Goal: Information Seeking & Learning: Check status

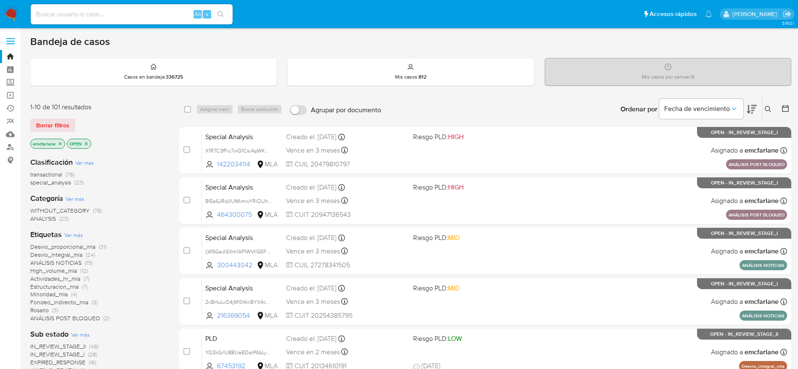
click at [54, 123] on span "Borrar filtros" at bounding box center [52, 125] width 33 height 12
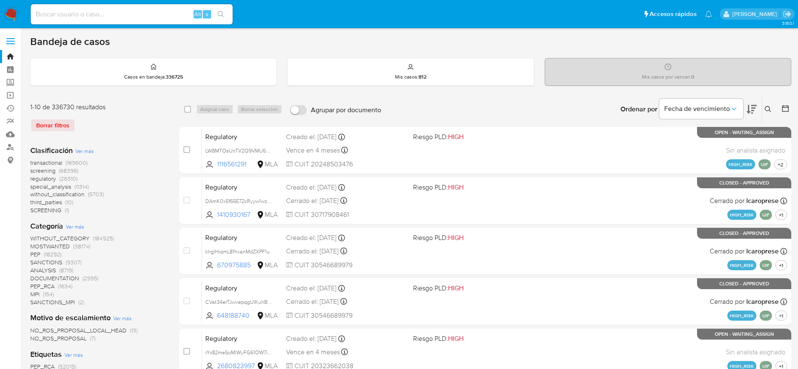
click at [105, 19] on input at bounding box center [132, 14] width 202 height 11
paste input "9xbDadtedb4i9aPnbxLpZoAC"
type input "9xbDadtedb4i9aPnbxLpZoAC"
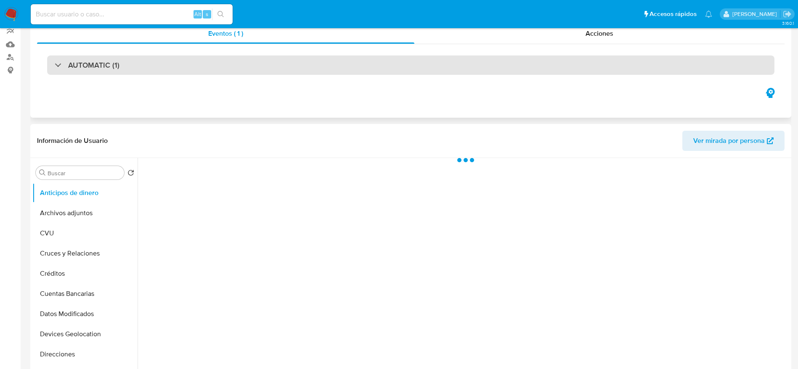
select select "10"
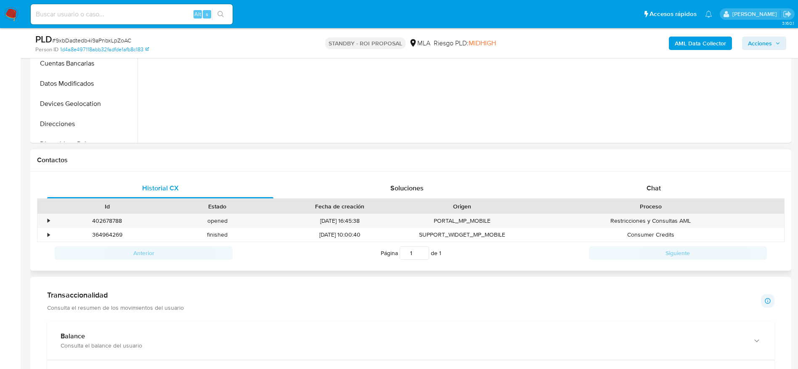
scroll to position [315, 0]
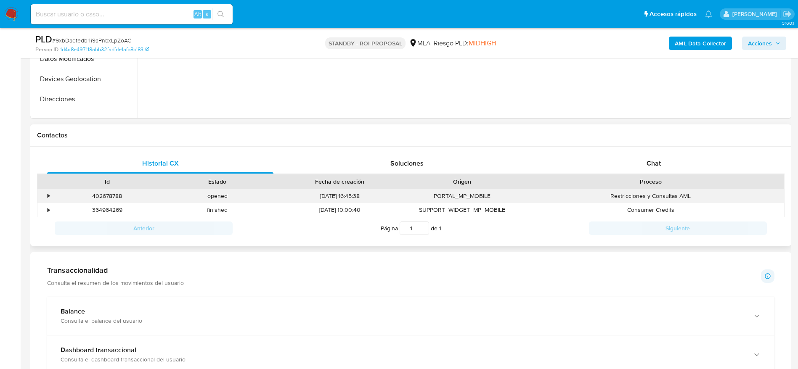
click at [117, 193] on div "402678788" at bounding box center [107, 196] width 110 height 14
copy div "402678788"
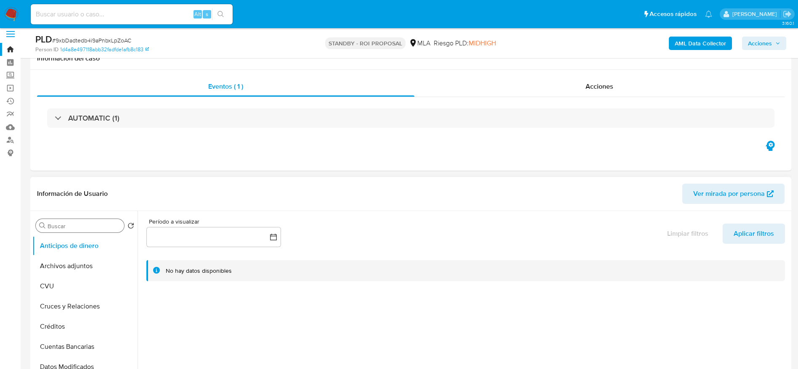
scroll to position [0, 0]
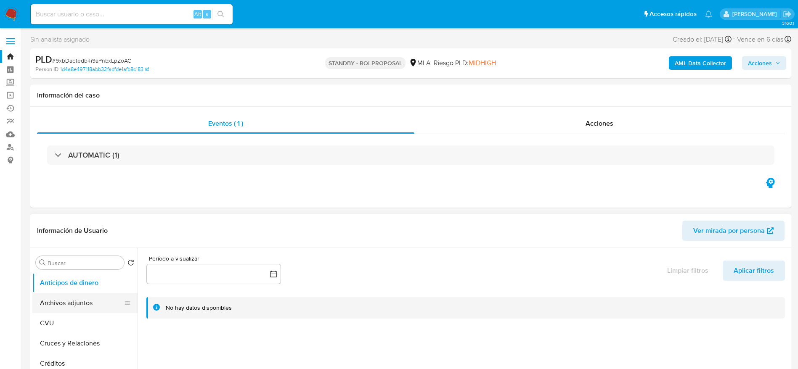
click at [83, 307] on button "Archivos adjuntos" at bounding box center [81, 303] width 98 height 20
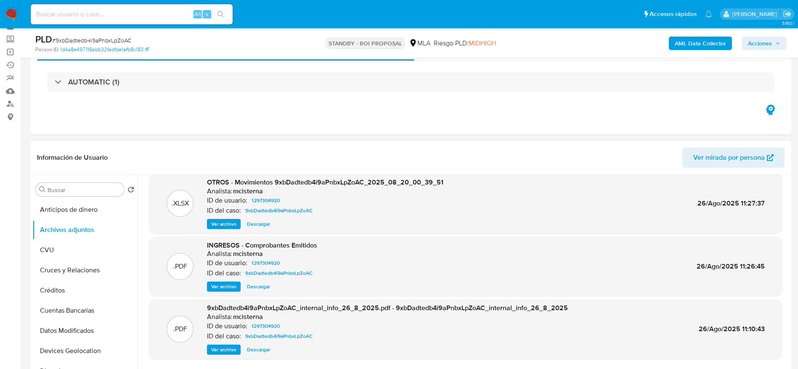
scroll to position [63, 0]
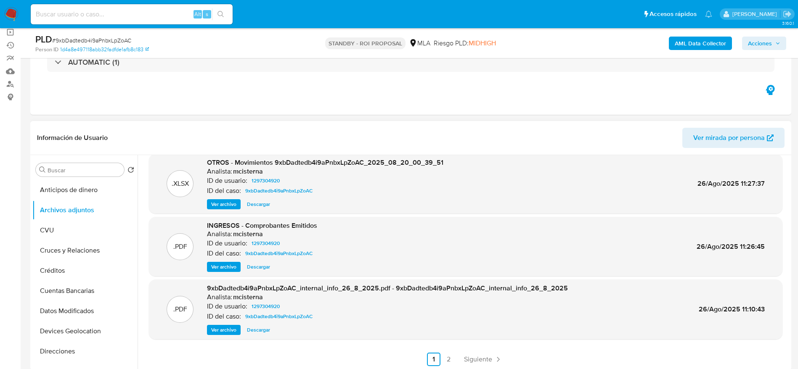
click at [223, 263] on span "Ver archivo" at bounding box center [223, 267] width 25 height 8
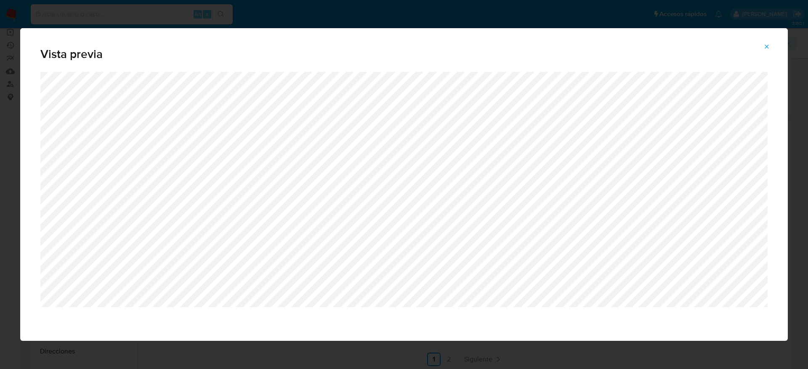
click at [768, 46] on icon "Attachment preview" at bounding box center [766, 46] width 7 height 7
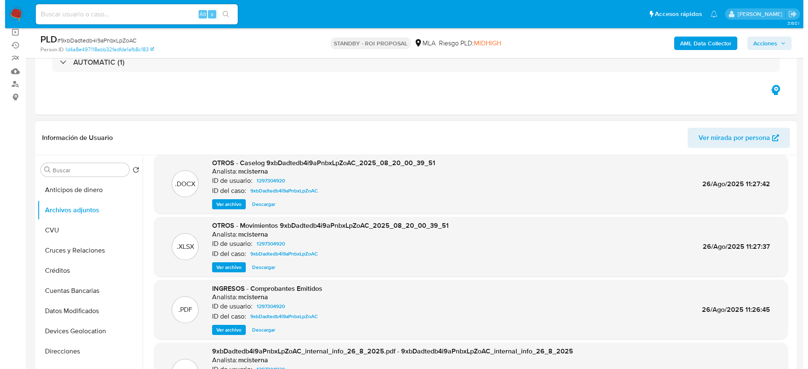
scroll to position [0, 0]
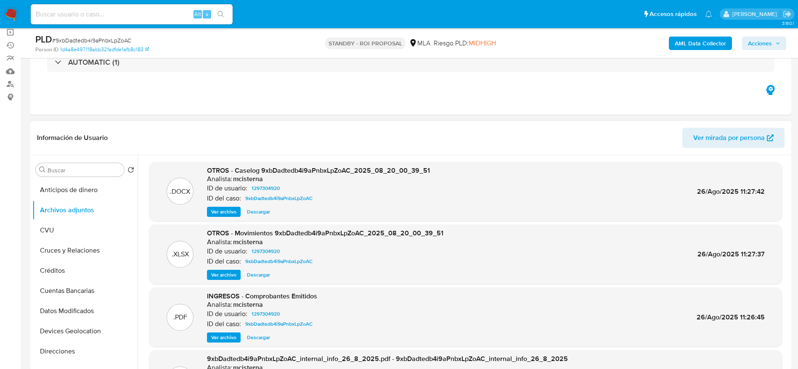
drag, startPoint x: 220, startPoint y: 212, endPoint x: 259, endPoint y: 206, distance: 39.1
click at [220, 212] on span "Ver archivo" at bounding box center [223, 212] width 25 height 8
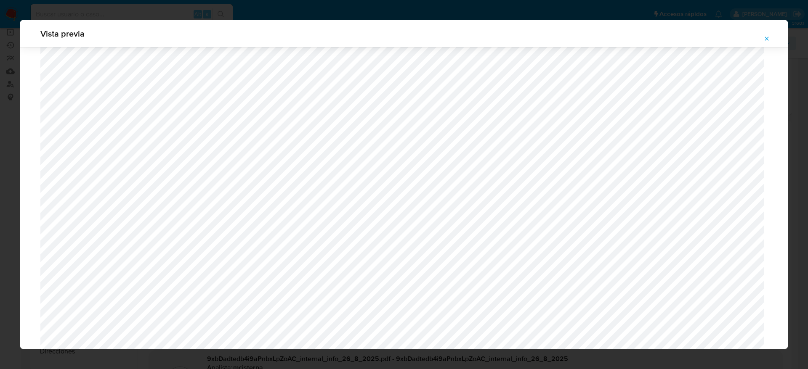
scroll to position [4015, 0]
drag, startPoint x: 770, startPoint y: 38, endPoint x: 654, endPoint y: 0, distance: 121.3
click at [768, 38] on button "Attachment preview" at bounding box center [766, 38] width 19 height 13
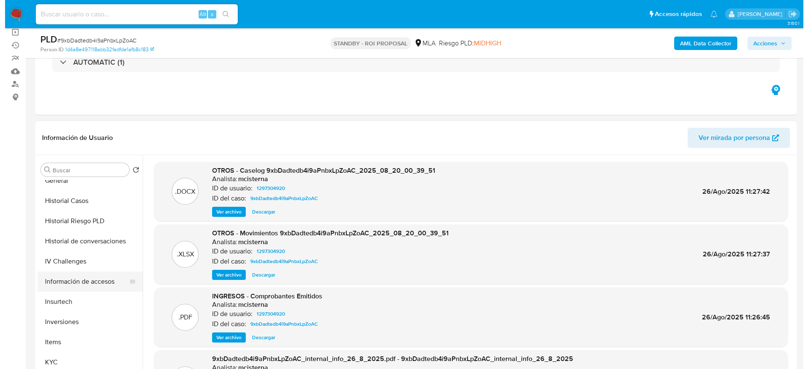
scroll to position [252, 0]
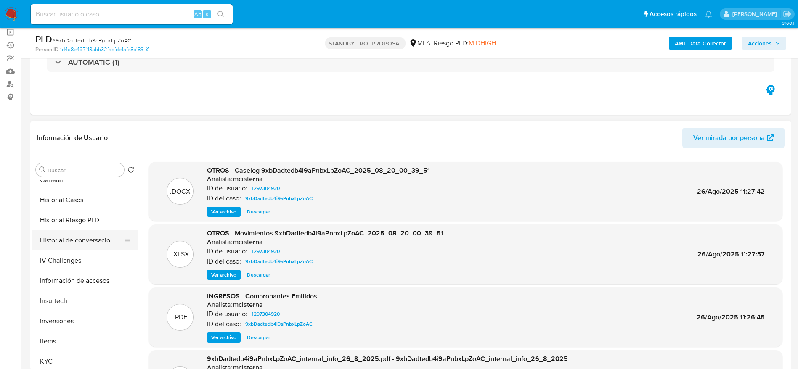
click at [86, 233] on button "Historial de conversaciones" at bounding box center [81, 241] width 98 height 20
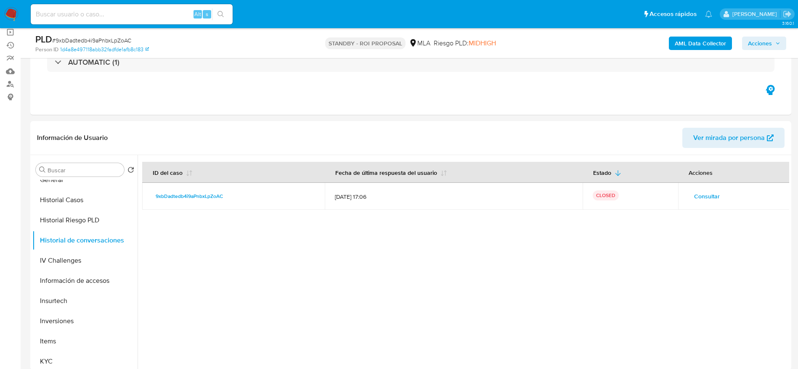
click at [694, 191] on span "Consultar" at bounding box center [707, 197] width 26 height 12
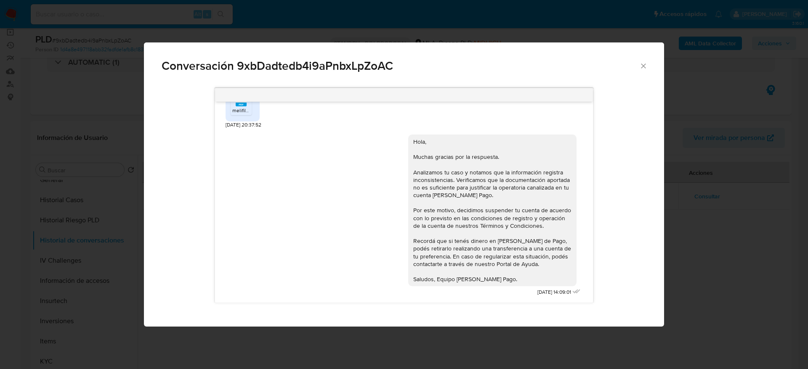
scroll to position [795, 0]
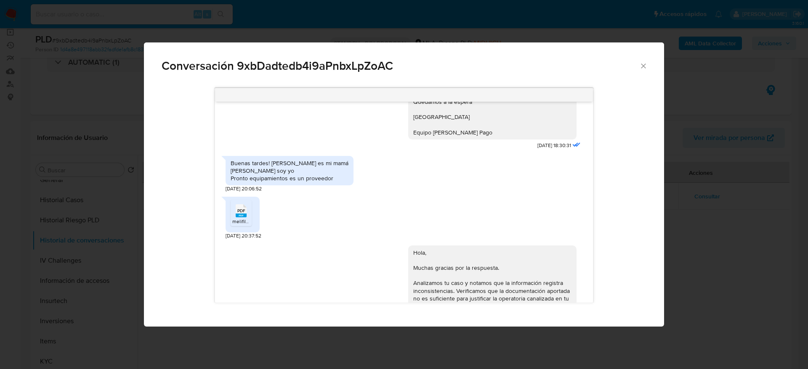
click at [243, 214] on span "PDF" at bounding box center [241, 210] width 8 height 5
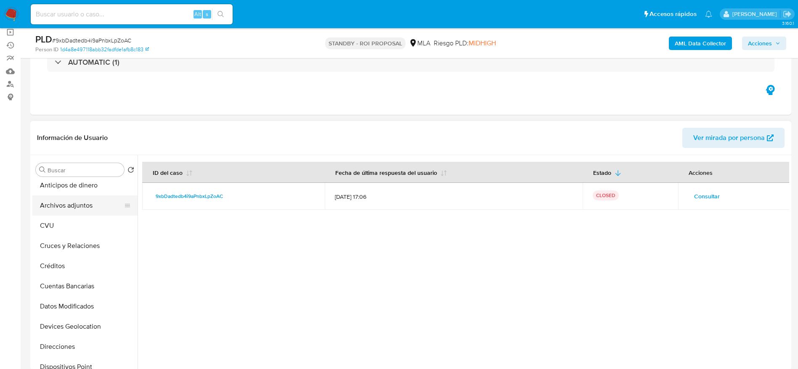
scroll to position [0, 0]
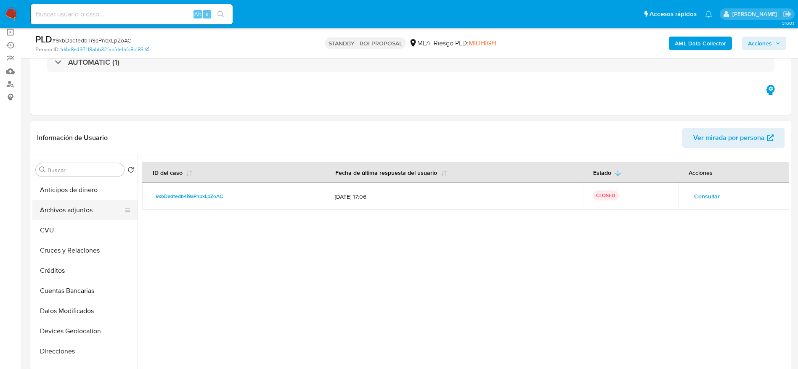
click at [80, 208] on button "Archivos adjuntos" at bounding box center [81, 210] width 98 height 20
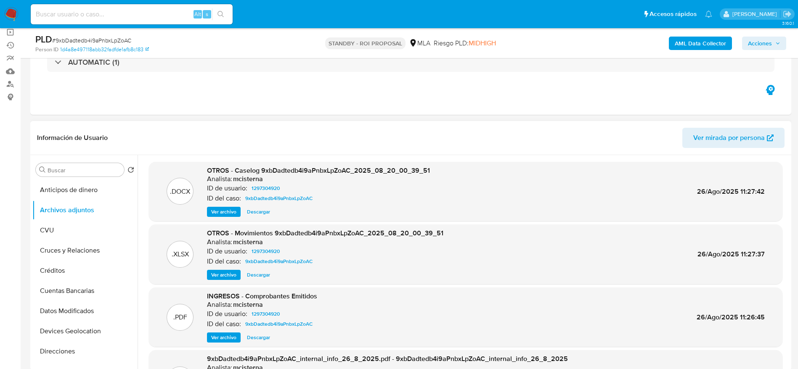
click at [263, 210] on span "Descargar" at bounding box center [258, 212] width 23 height 8
click at [129, 12] on input at bounding box center [132, 14] width 202 height 11
paste input "XytvYLcEfm2gZeMtgfIm3EMI"
type input "XytvYLcEfm2gZeMtgfIm3EMI"
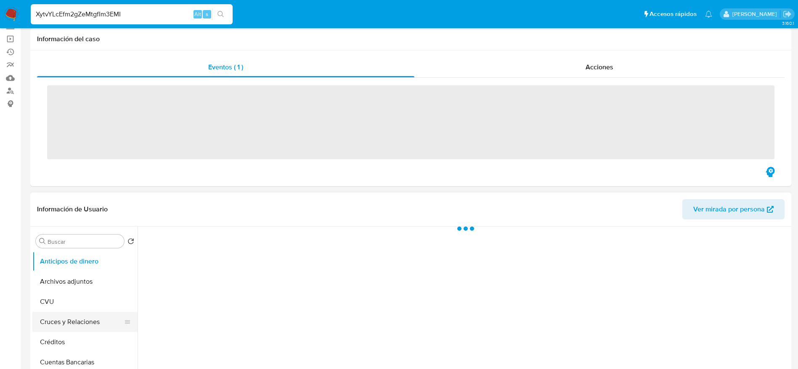
scroll to position [126, 0]
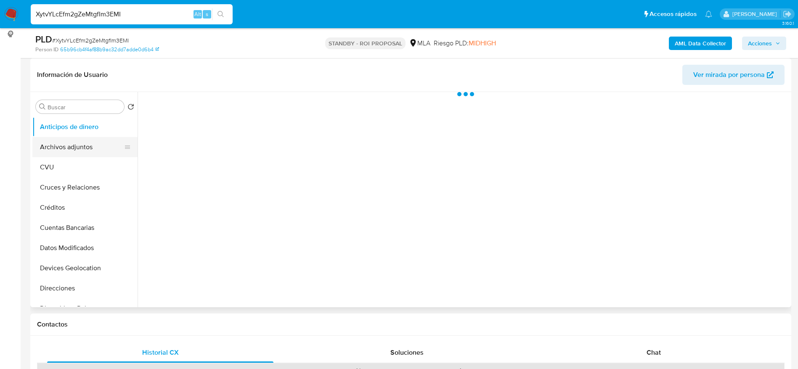
drag, startPoint x: 91, startPoint y: 148, endPoint x: 100, endPoint y: 150, distance: 9.1
click at [91, 148] on button "Archivos adjuntos" at bounding box center [81, 147] width 98 height 20
select select "10"
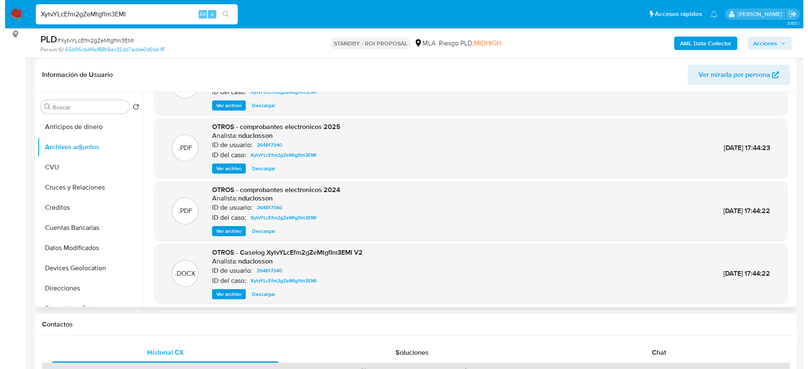
scroll to position [63, 0]
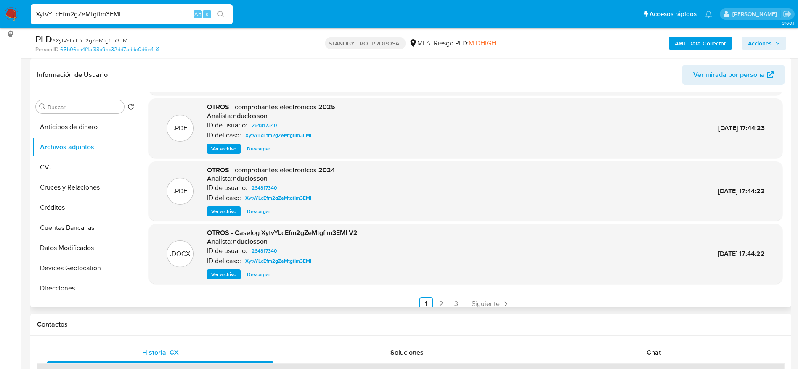
click at [234, 274] on span "Ver archivo" at bounding box center [223, 274] width 25 height 8
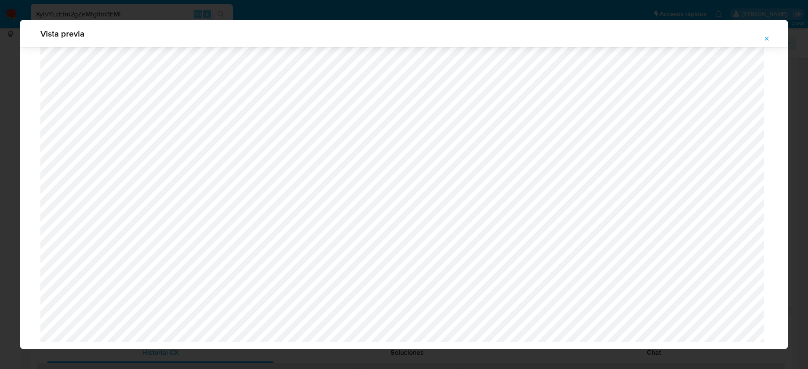
scroll to position [943, 0]
click at [768, 36] on icon "Attachment preview" at bounding box center [766, 38] width 7 height 7
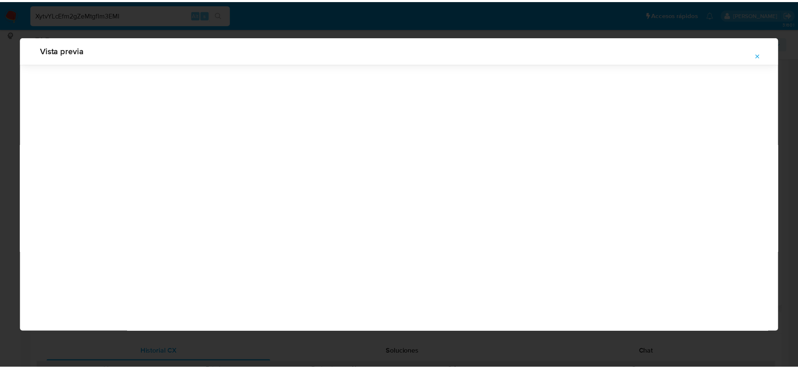
scroll to position [0, 0]
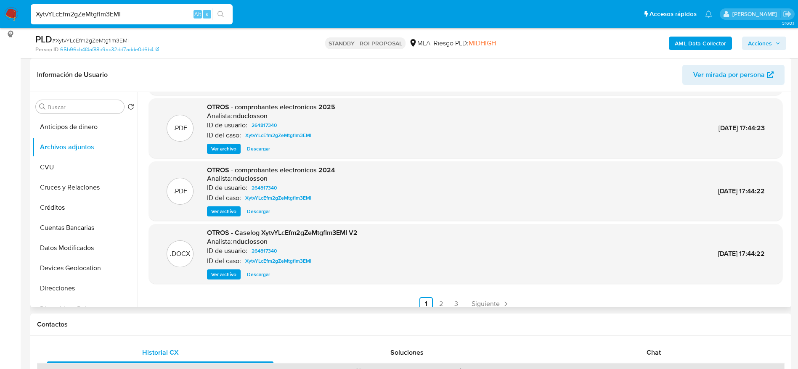
click at [139, 13] on input "XytvYLcEfm2gZeMtgfIm3EMI" at bounding box center [132, 14] width 202 height 11
paste input "ptopuQdt8DBS05D9P62JHtz"
type input "ptopuQdt8DBS05D9P62JHtzI"
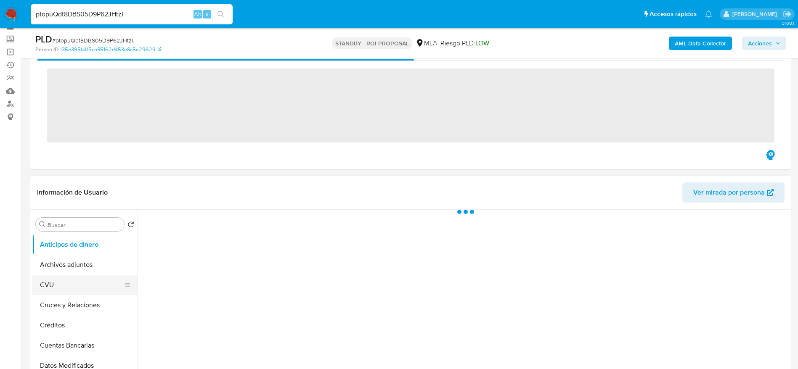
scroll to position [63, 0]
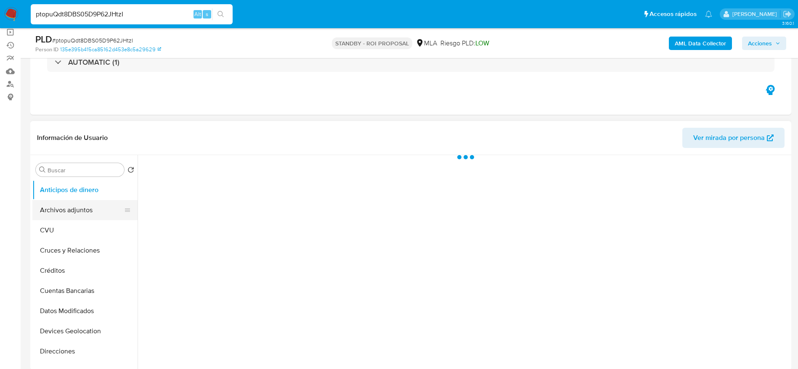
click at [66, 215] on button "Archivos adjuntos" at bounding box center [81, 210] width 98 height 20
select select "10"
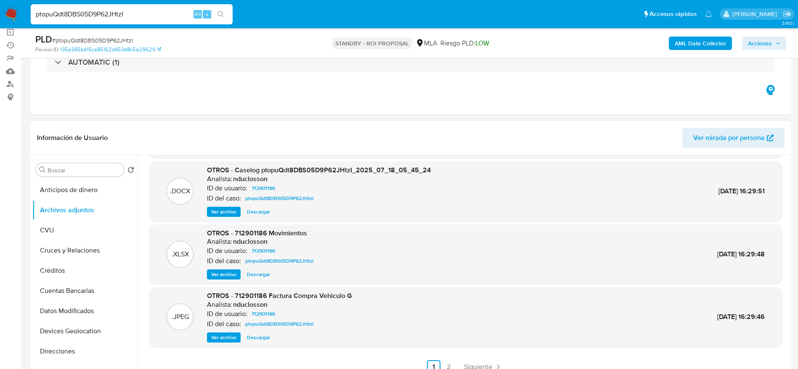
click at [260, 211] on span "Descargar" at bounding box center [258, 212] width 23 height 8
click at [257, 273] on span "Descargar" at bounding box center [258, 274] width 23 height 8
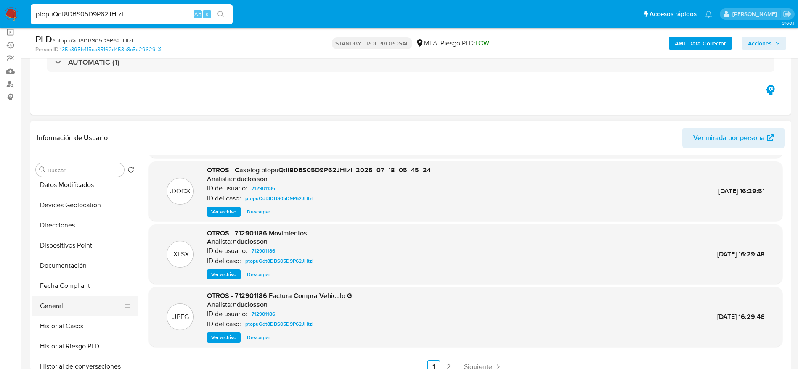
scroll to position [252, 0]
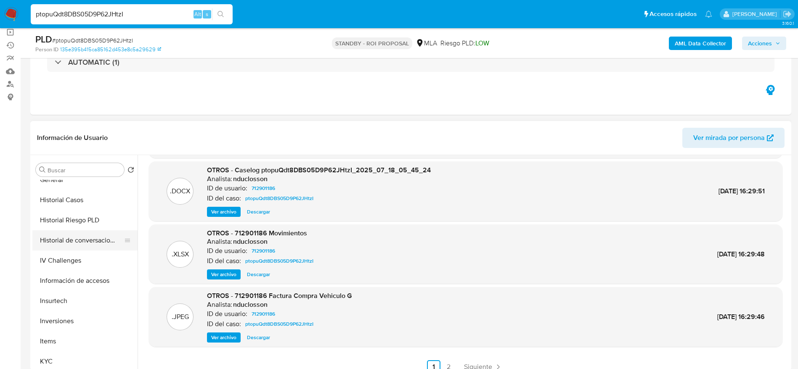
click at [90, 237] on button "Historial de conversaciones" at bounding box center [81, 241] width 98 height 20
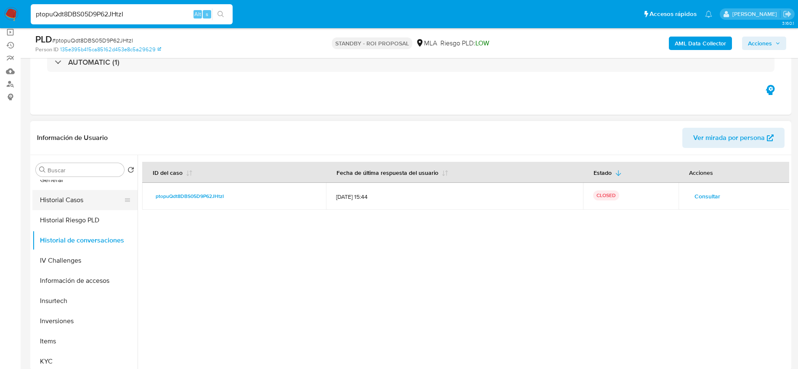
click at [72, 200] on button "Historial Casos" at bounding box center [81, 200] width 98 height 20
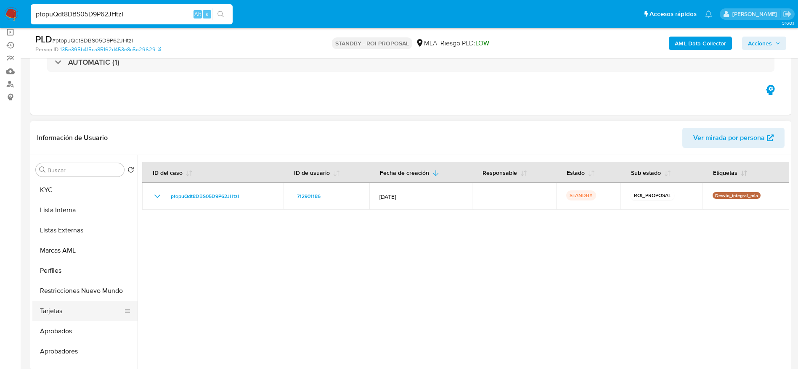
scroll to position [436, 0]
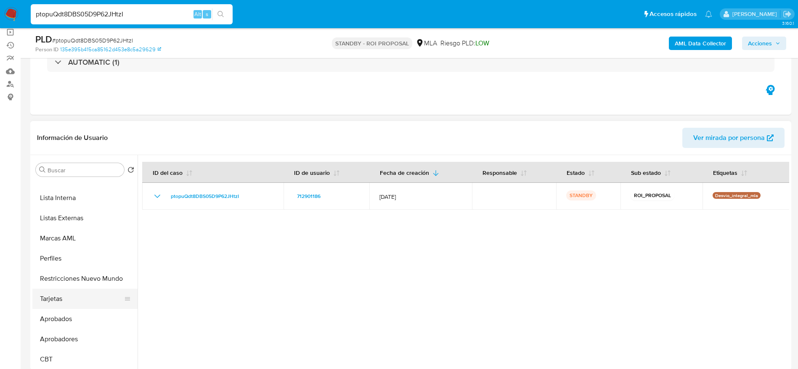
click at [69, 292] on button "Tarjetas" at bounding box center [81, 299] width 98 height 20
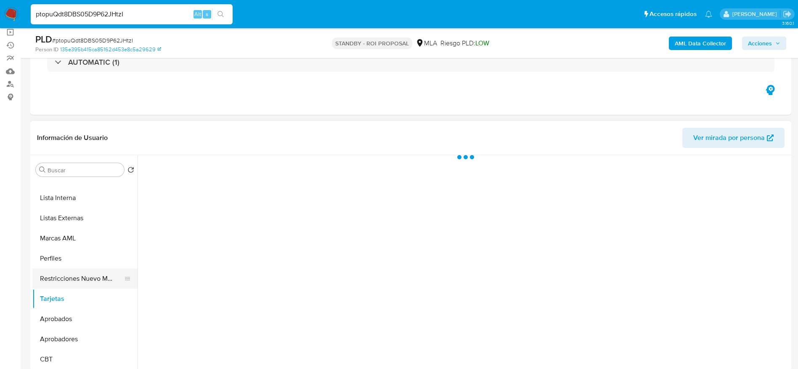
click at [72, 278] on button "Restricciones Nuevo Mundo" at bounding box center [81, 279] width 98 height 20
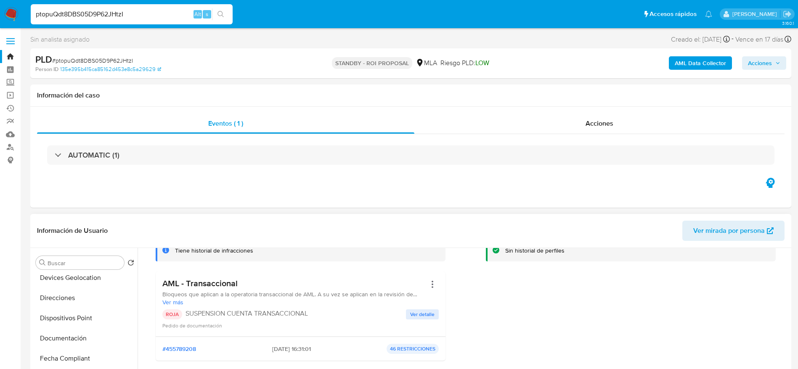
scroll to position [0, 0]
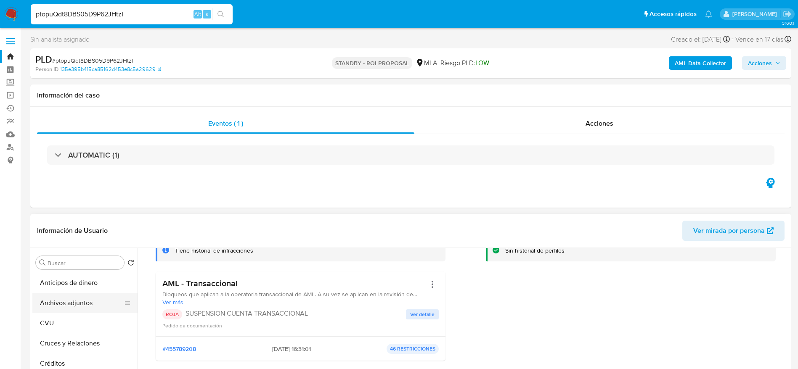
click at [72, 302] on button "Archivos adjuntos" at bounding box center [81, 303] width 98 height 20
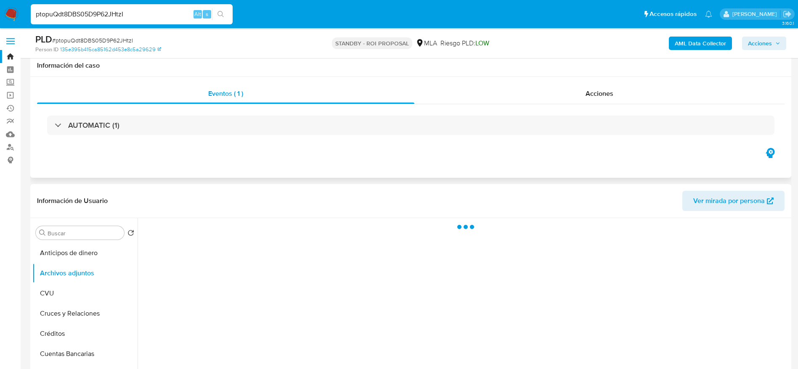
scroll to position [63, 0]
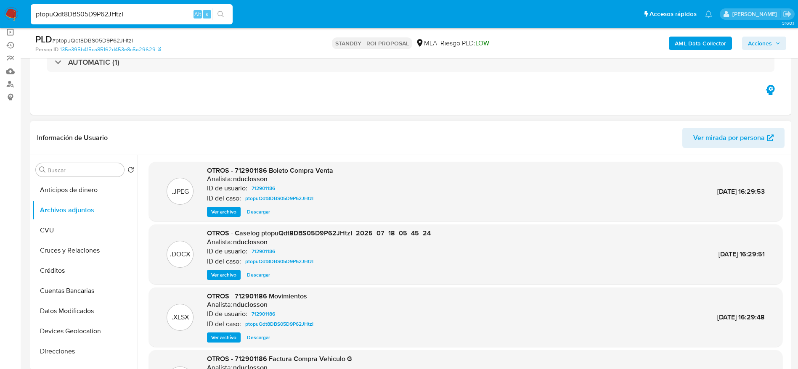
drag, startPoint x: 225, startPoint y: 210, endPoint x: 231, endPoint y: 209, distance: 6.8
click at [224, 210] on span "Ver archivo" at bounding box center [223, 212] width 25 height 8
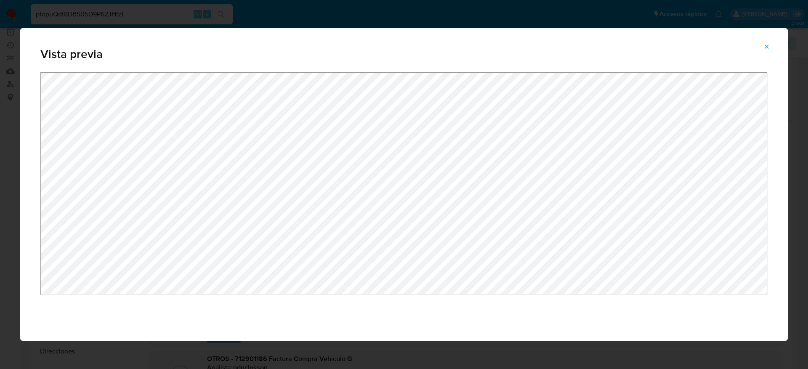
click at [763, 45] on icon "Attachment preview" at bounding box center [766, 46] width 7 height 7
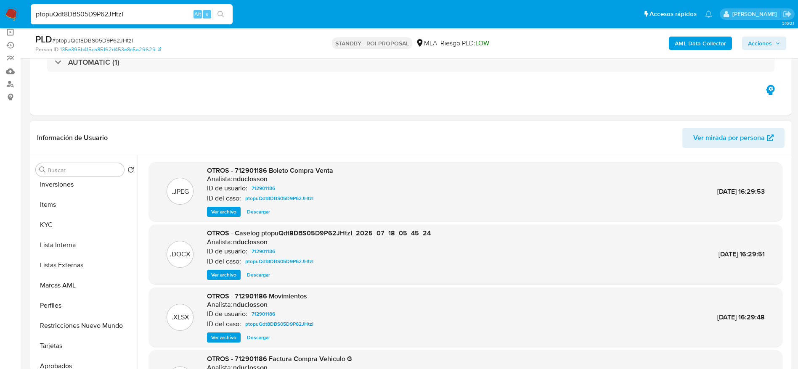
scroll to position [436, 0]
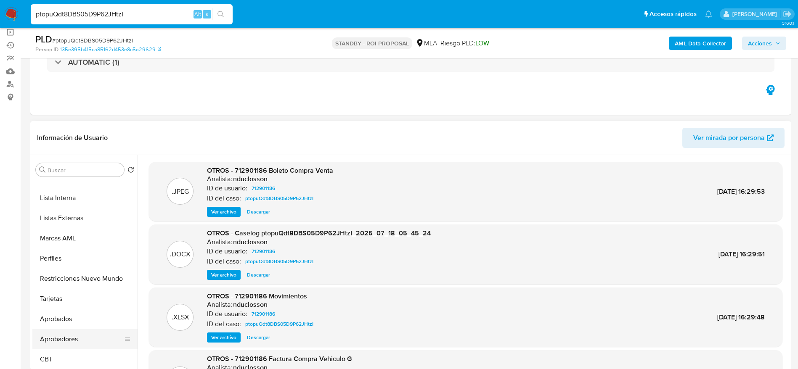
click at [66, 331] on button "Aprobadores" at bounding box center [81, 339] width 98 height 20
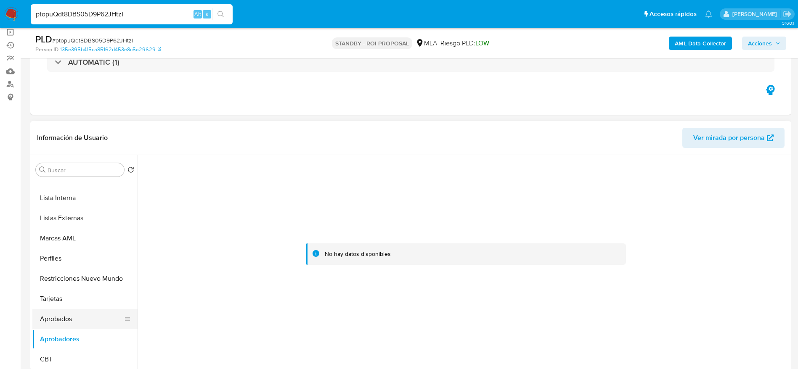
drag, startPoint x: 73, startPoint y: 319, endPoint x: 72, endPoint y: 326, distance: 6.9
click at [73, 319] on button "Aprobados" at bounding box center [81, 319] width 98 height 20
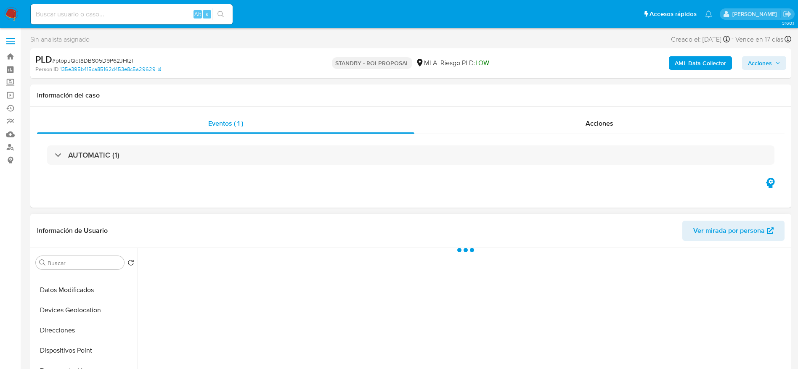
scroll to position [126, 0]
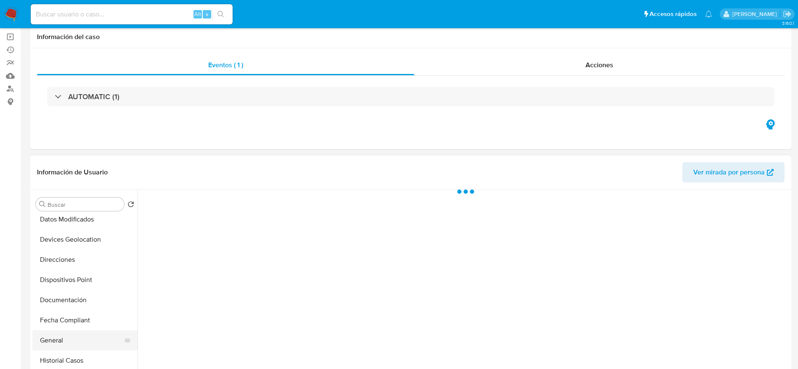
select select "10"
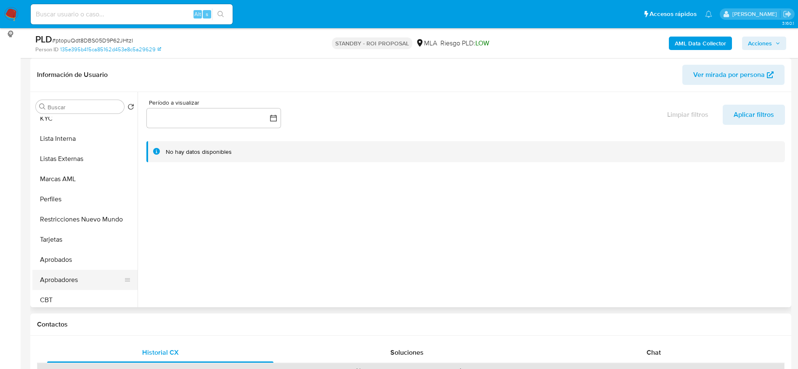
scroll to position [436, 0]
click at [81, 273] on button "Aprobadores" at bounding box center [81, 276] width 98 height 20
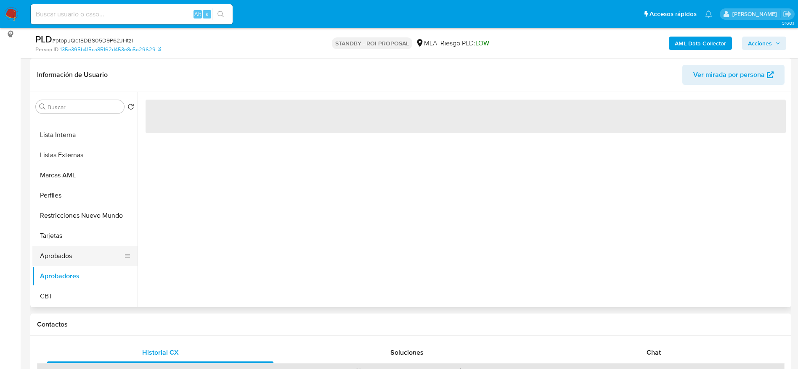
click at [75, 254] on button "Aprobados" at bounding box center [81, 256] width 98 height 20
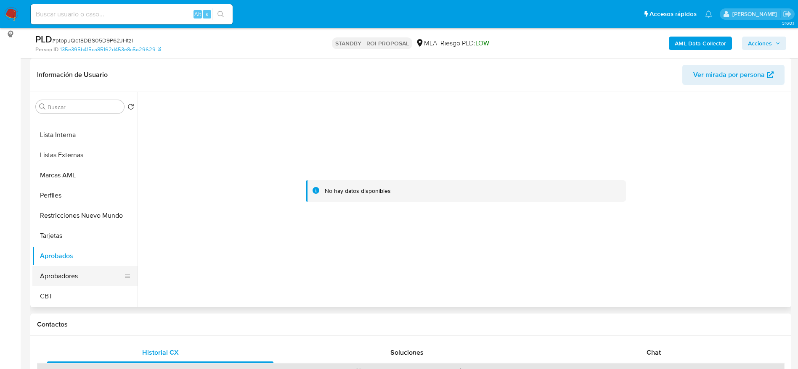
click at [76, 273] on button "Aprobadores" at bounding box center [81, 276] width 98 height 20
click at [135, 14] on input at bounding box center [132, 14] width 202 height 11
paste input "Kd6vN7wXn4OAtJx8XxtlK8Pl"
type input "Kd6vN7wXn4OAtJx8XxtlK8Pl"
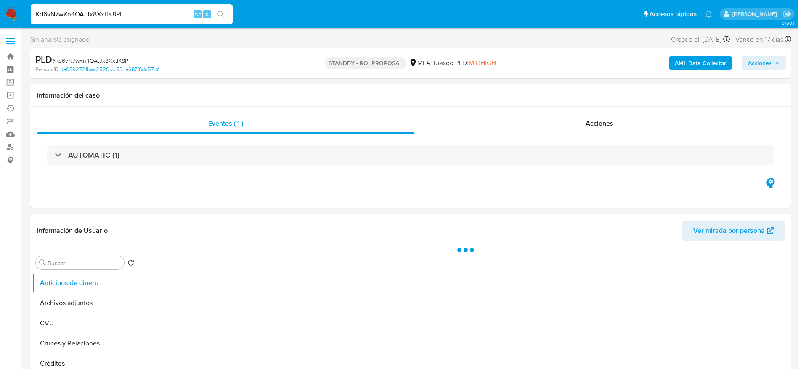
select select "10"
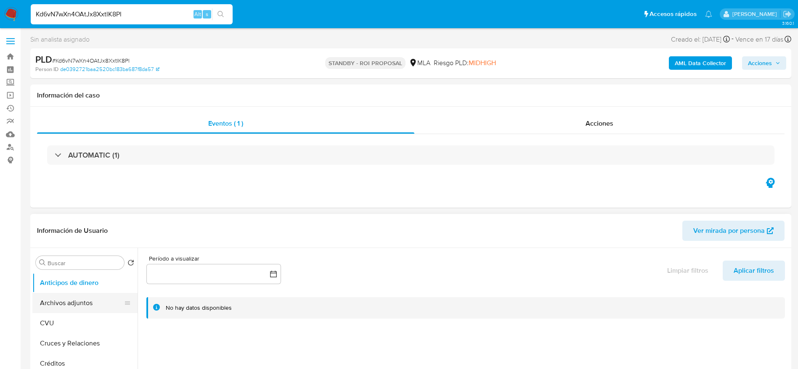
click at [74, 305] on button "Archivos adjuntos" at bounding box center [81, 303] width 98 height 20
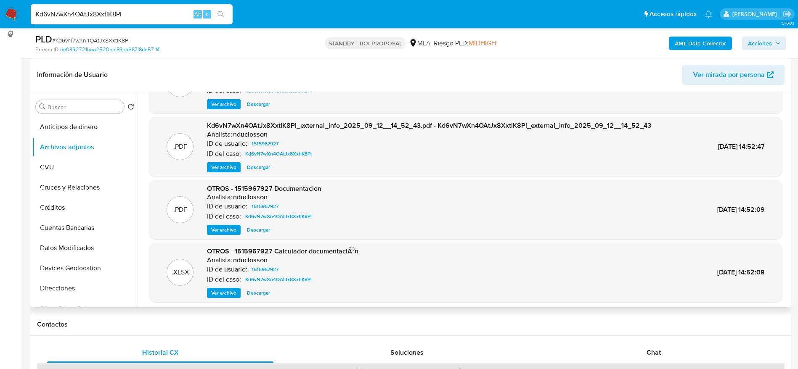
scroll to position [71, 0]
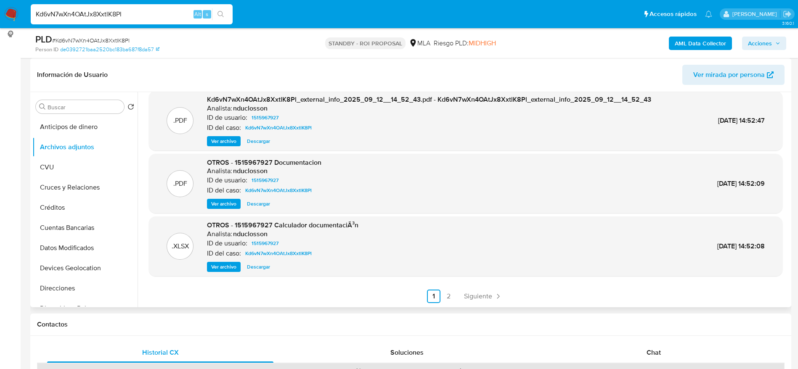
click at [486, 293] on span "Siguiente" at bounding box center [478, 296] width 28 height 7
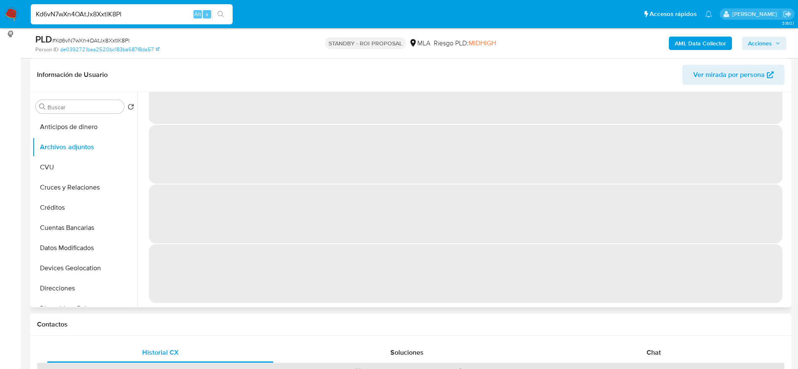
scroll to position [0, 0]
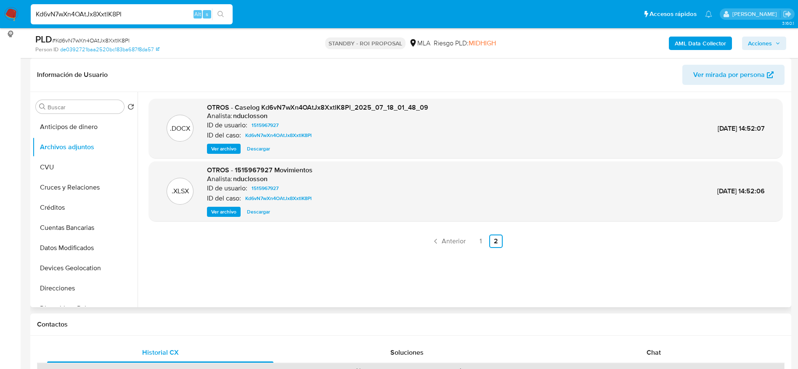
click at [265, 151] on span "Descargar" at bounding box center [258, 149] width 23 height 8
click at [267, 210] on span "Descargar" at bounding box center [258, 212] width 23 height 8
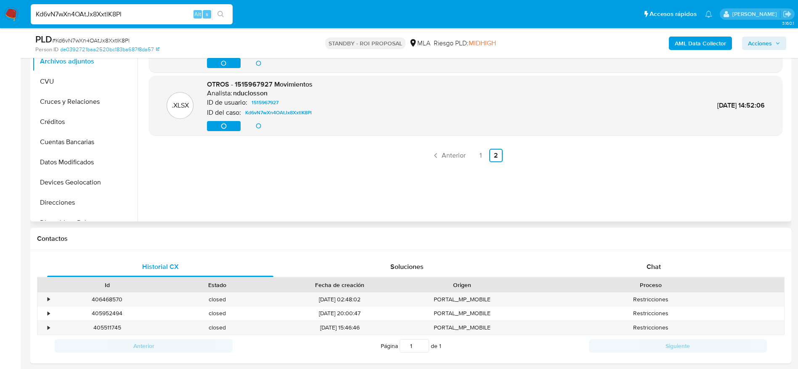
scroll to position [315, 0]
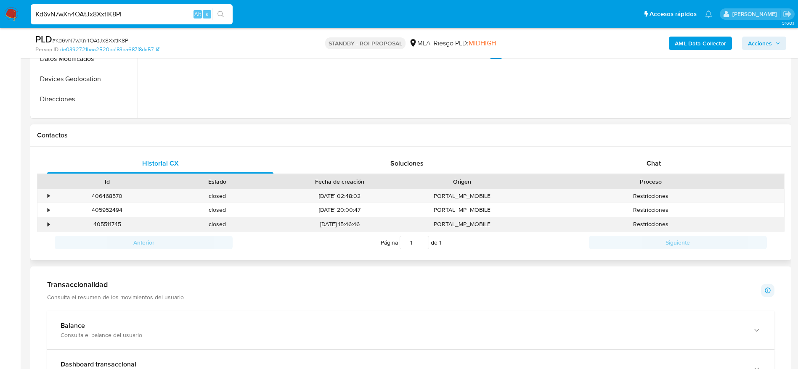
click at [119, 221] on div "405511745" at bounding box center [107, 224] width 110 height 14
copy div "405511745"
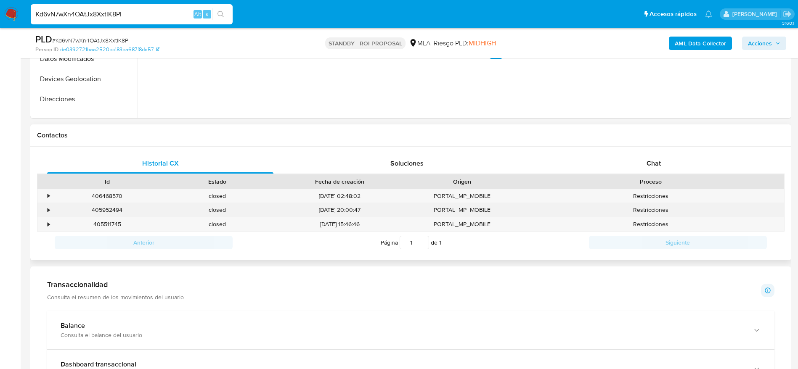
click at [105, 209] on div "405952494" at bounding box center [107, 210] width 110 height 14
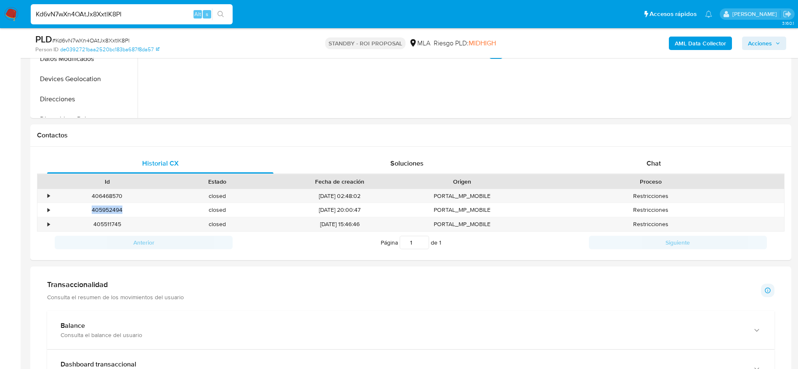
copy div "405952494"
click at [109, 198] on div "406468570" at bounding box center [107, 196] width 110 height 14
copy div "406468570"
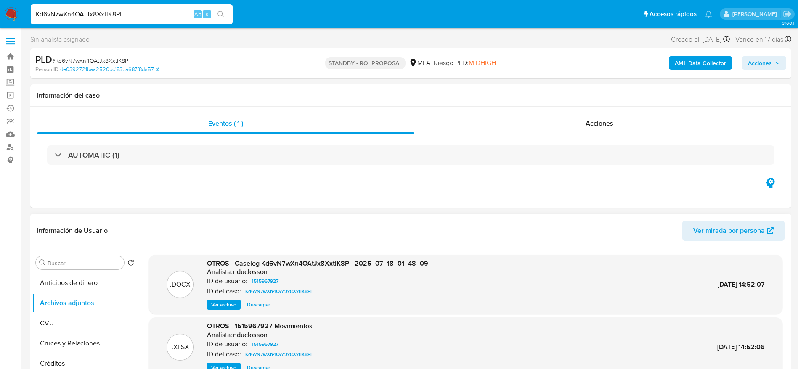
scroll to position [63, 0]
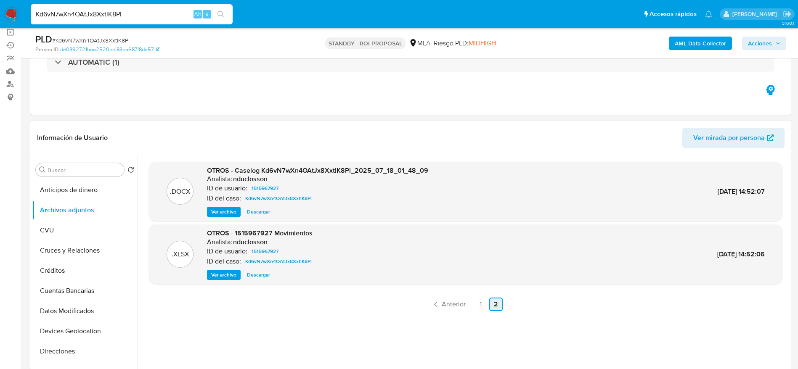
click at [447, 307] on span "Anterior" at bounding box center [454, 304] width 24 height 7
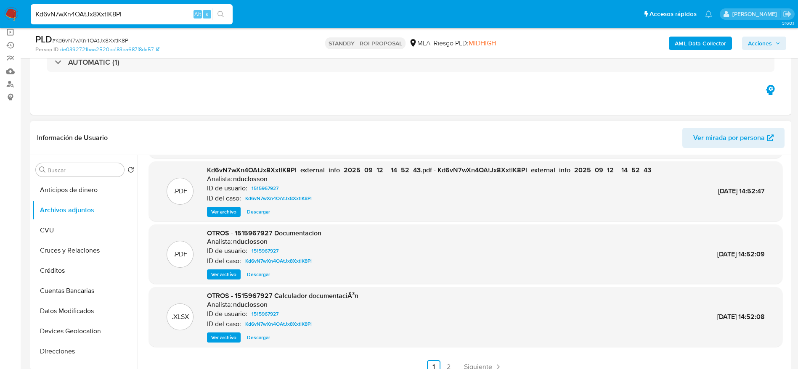
click at [269, 337] on span "Descargar" at bounding box center [258, 338] width 23 height 8
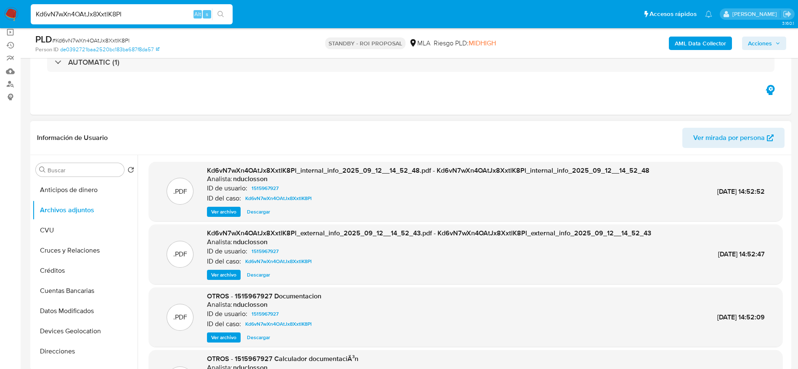
scroll to position [71, 0]
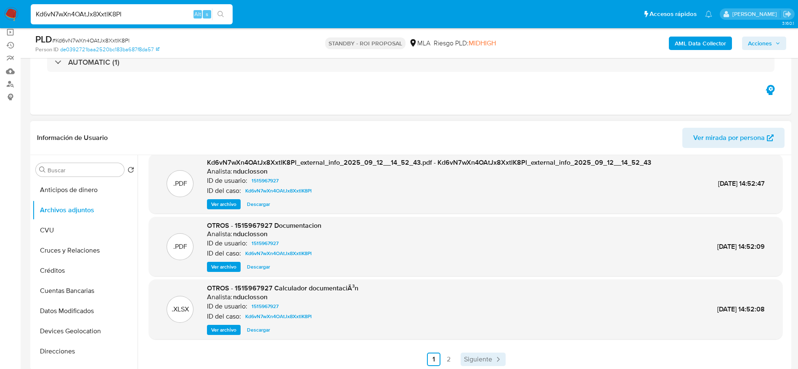
click at [480, 353] on link "Siguiente" at bounding box center [483, 359] width 45 height 13
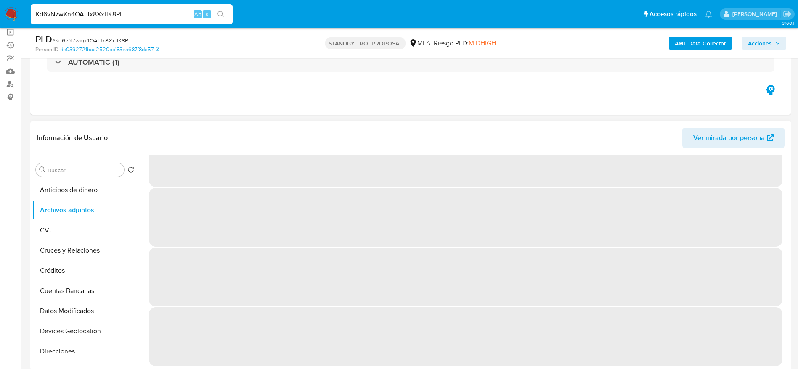
scroll to position [0, 0]
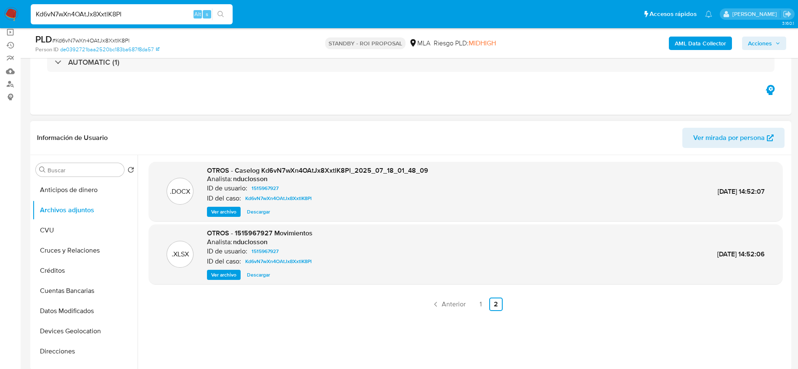
click at [260, 212] on span "Descargar" at bounding box center [258, 212] width 23 height 8
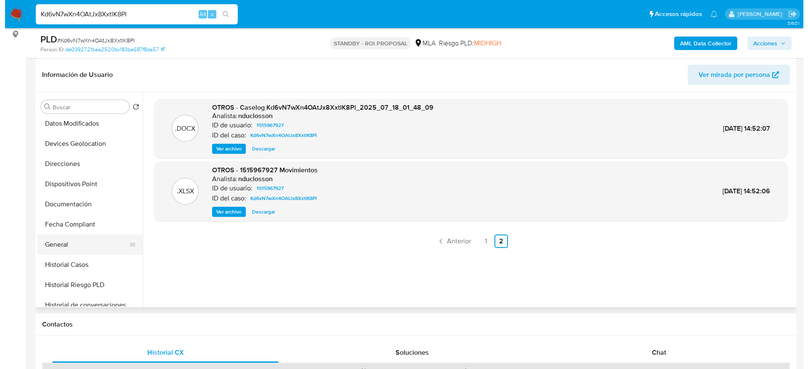
scroll to position [126, 0]
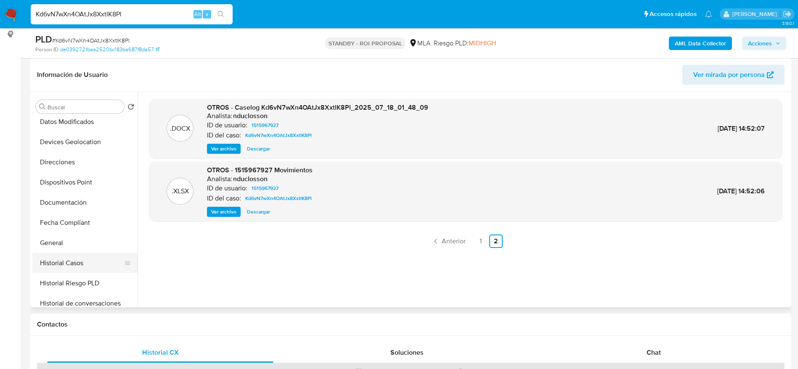
drag, startPoint x: 67, startPoint y: 265, endPoint x: 104, endPoint y: 258, distance: 37.1
click at [67, 265] on button "Historial Casos" at bounding box center [81, 263] width 98 height 20
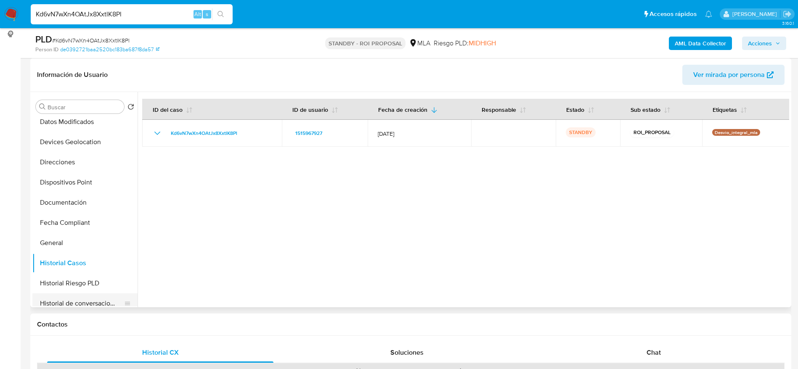
click at [82, 300] on button "Historial de conversaciones" at bounding box center [81, 304] width 98 height 20
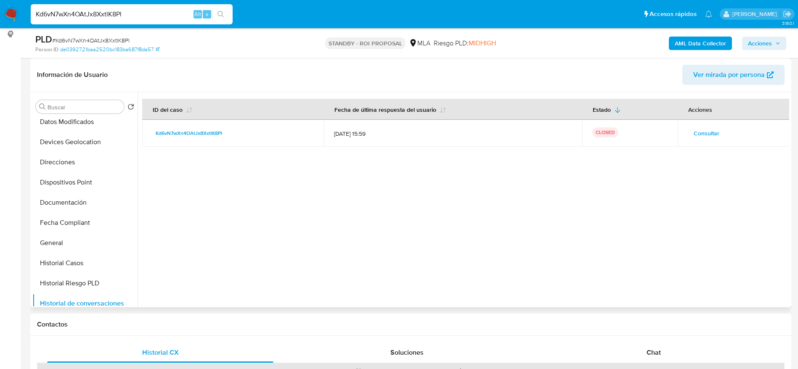
click at [710, 134] on span "Consultar" at bounding box center [707, 133] width 26 height 12
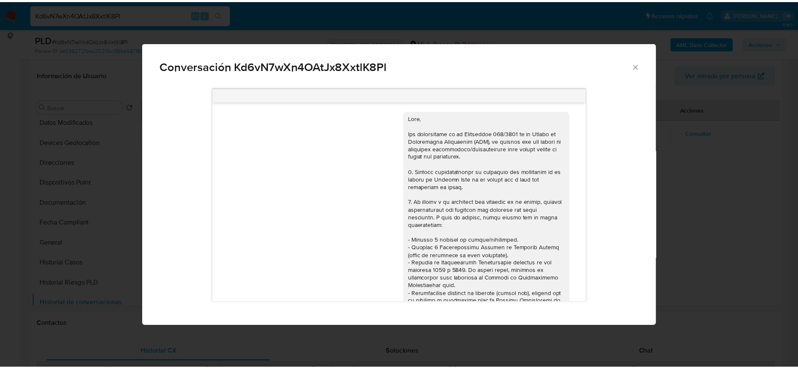
scroll to position [0, 0]
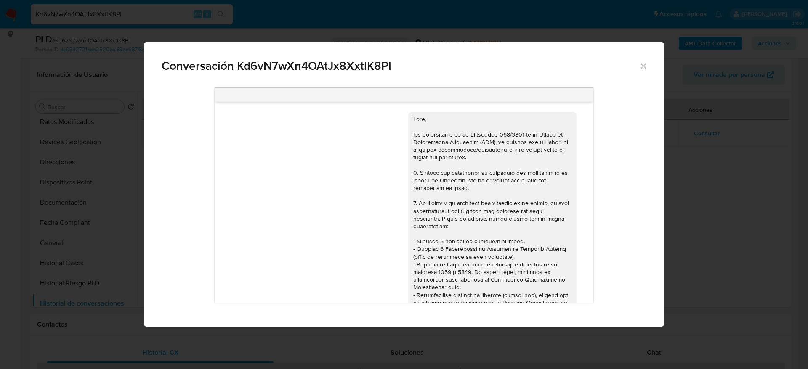
click at [646, 68] on icon "Cerrar" at bounding box center [643, 66] width 8 height 8
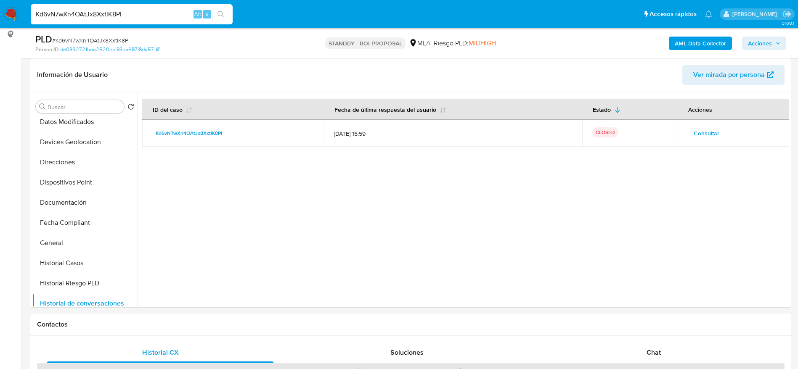
click at [139, 17] on input "Kd6vN7wXn4OAtJx8XxtlK8Pl" at bounding box center [132, 14] width 202 height 11
paste input "XypTiaAet7pKQezQl8JxG00Z"
type input "XypTiaAet7pKQezQl8JxG00Z"
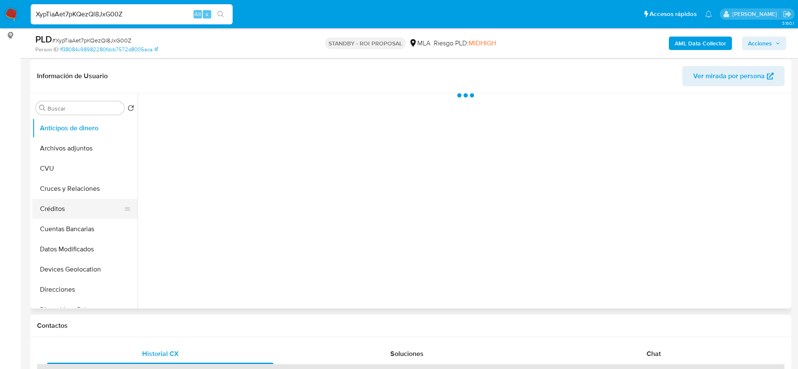
scroll to position [126, 0]
click at [61, 148] on button "Archivos adjuntos" at bounding box center [81, 147] width 98 height 20
select select "10"
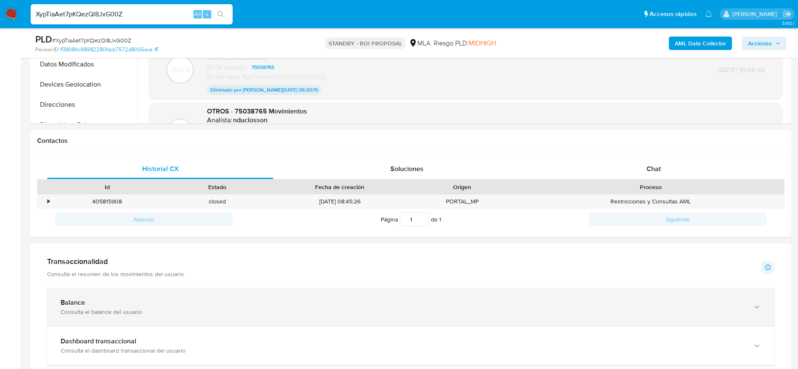
scroll to position [379, 0]
